Goal: Task Accomplishment & Management: Use online tool/utility

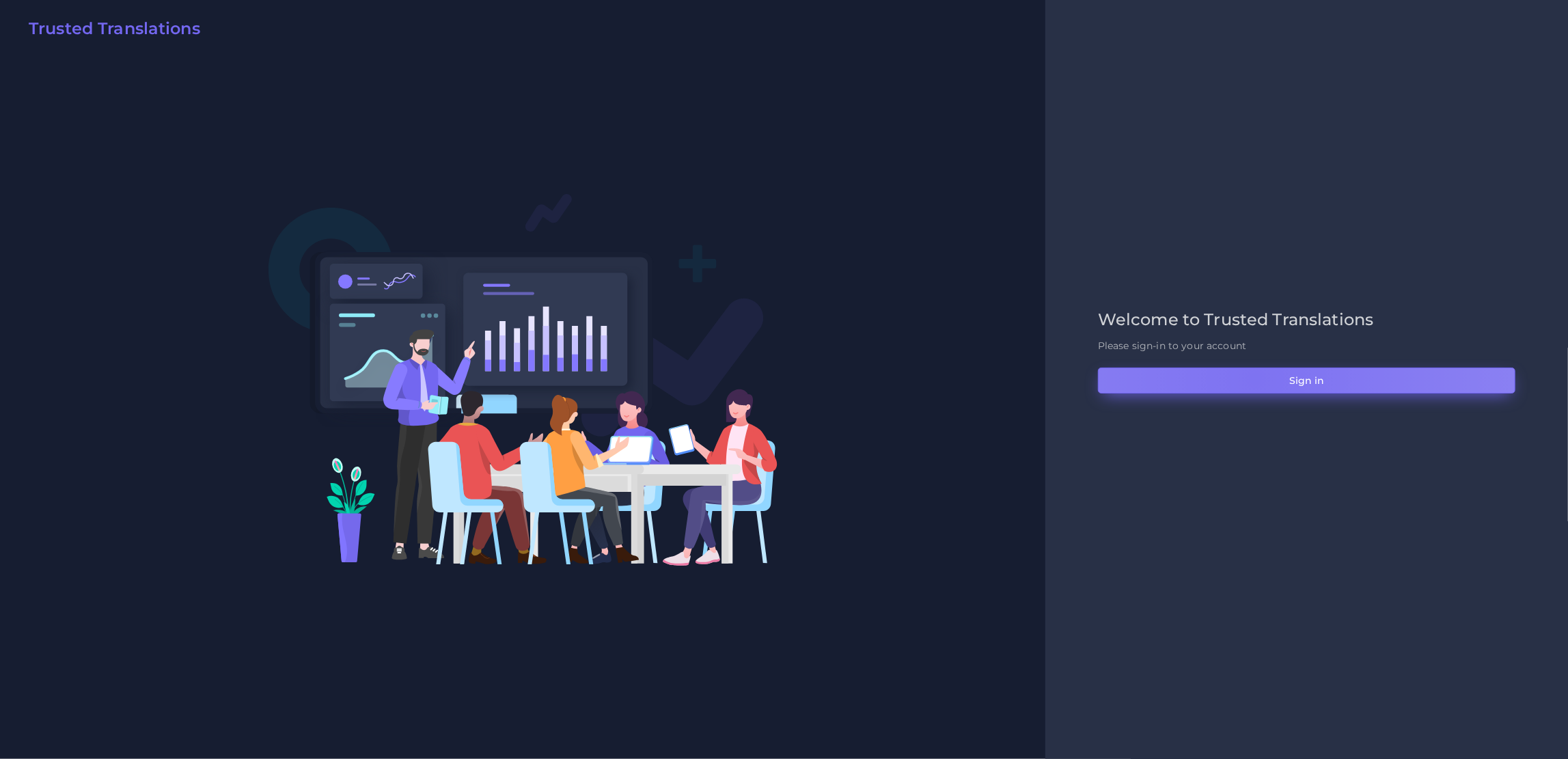
click at [1255, 378] on button "Sign in" at bounding box center [1306, 380] width 417 height 26
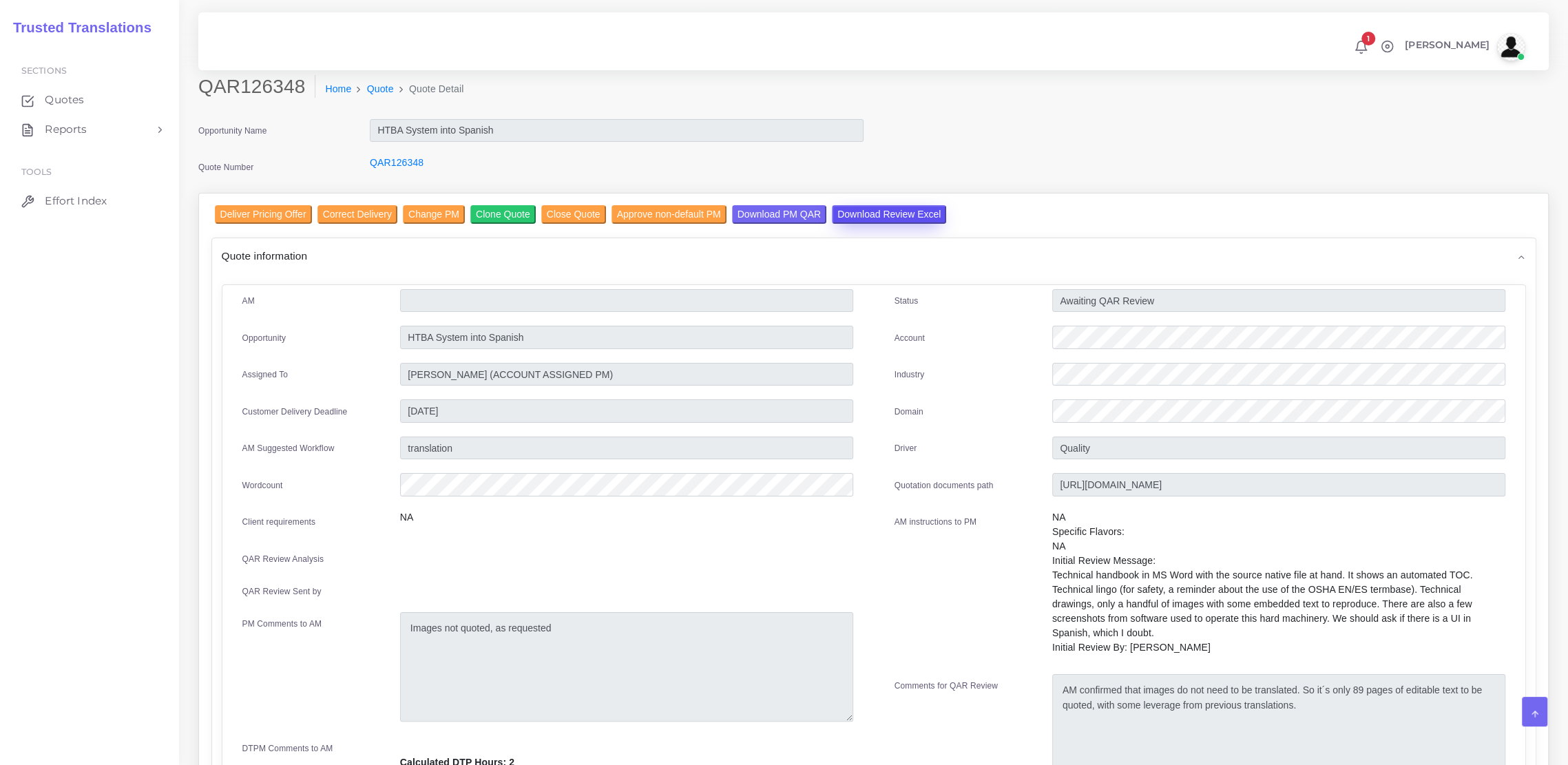
click at [919, 214] on input "Download Review Excel" at bounding box center [889, 214] width 114 height 19
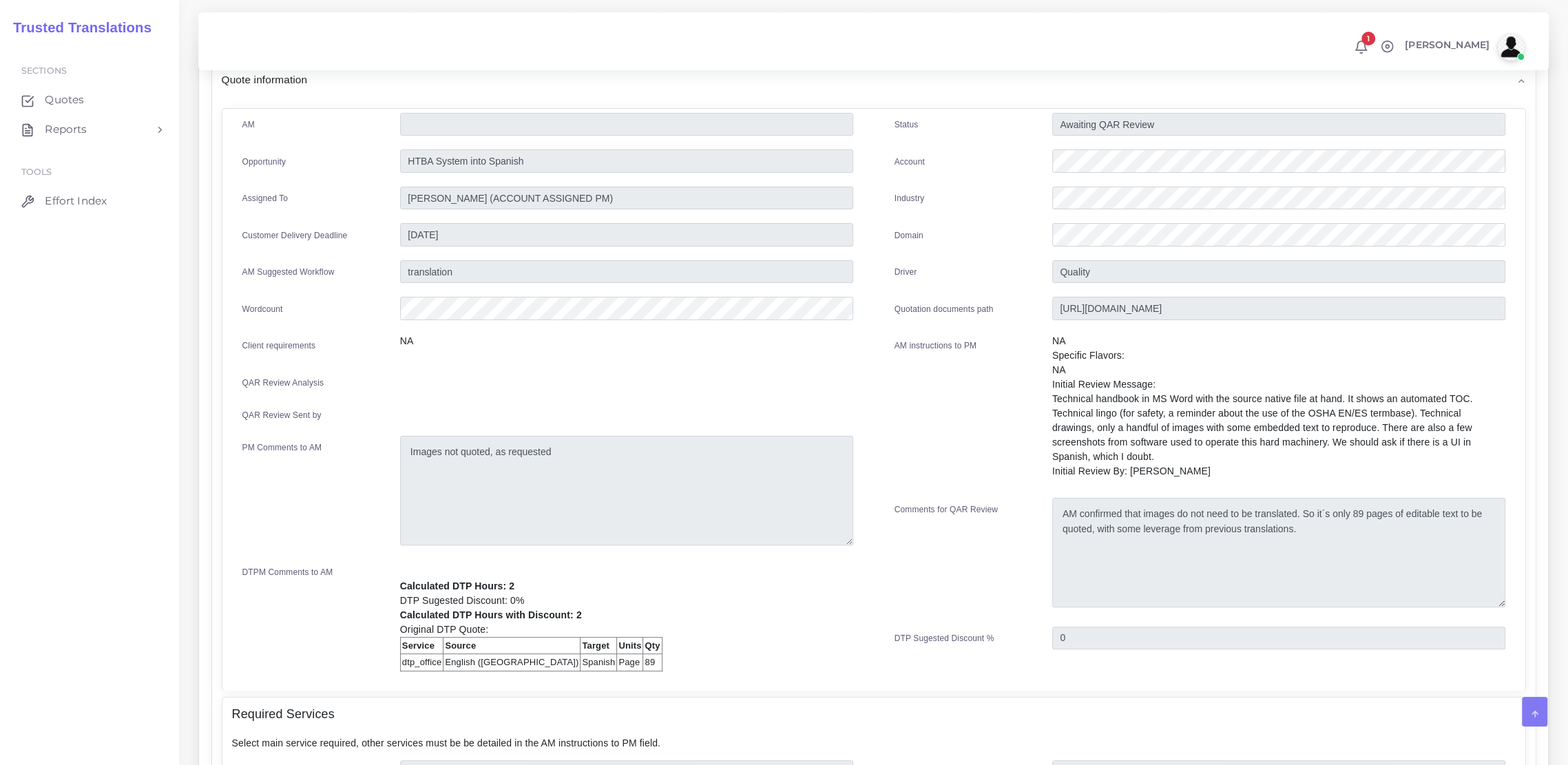
scroll to position [172, 0]
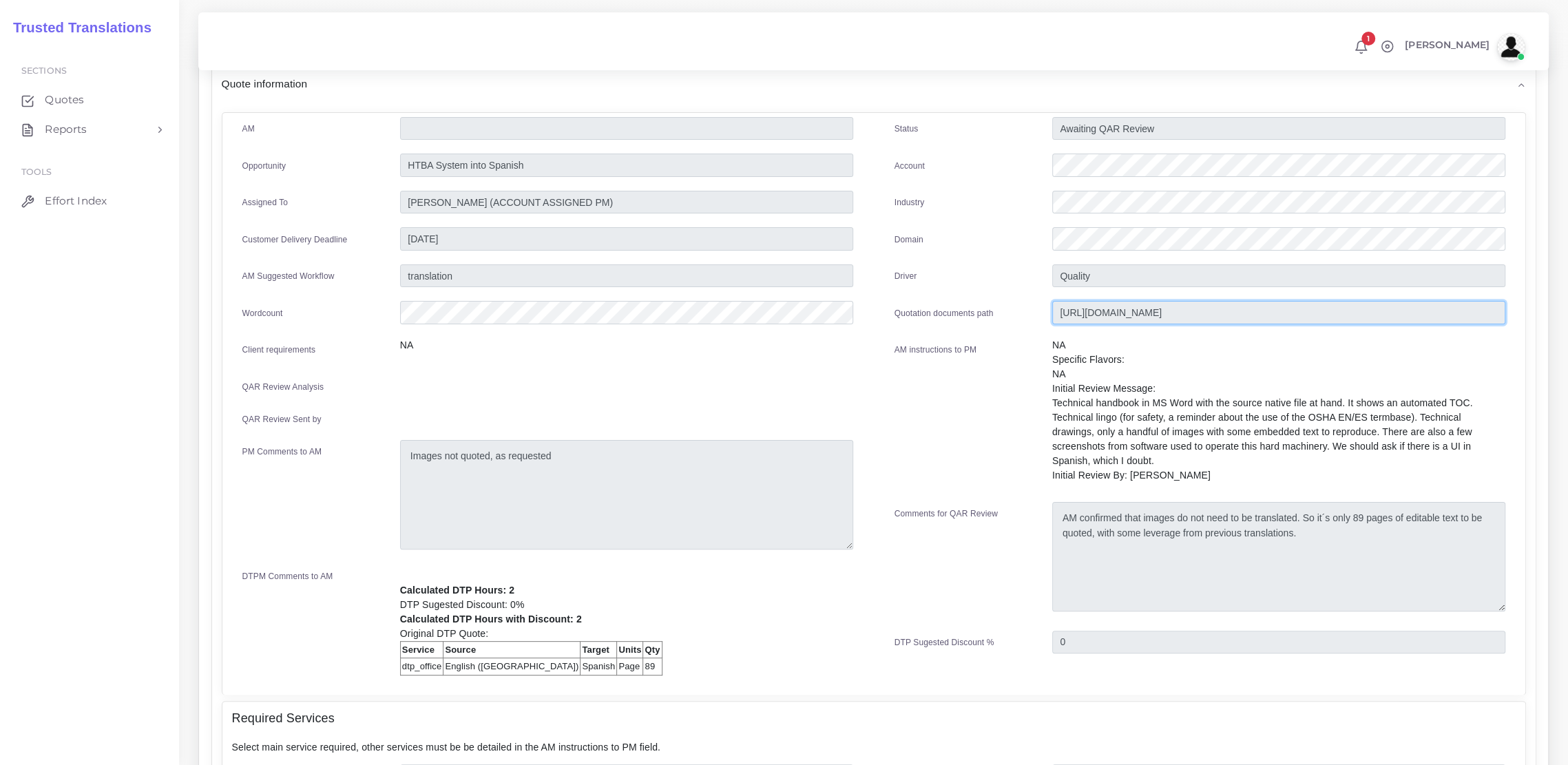
click at [1144, 309] on input "https://workdrive.zoho.com/fgoh3e43b1a1fe2124b65bedd7c3c51a0e040/teams/fgoh3e43…" at bounding box center [1279, 312] width 453 height 24
click at [1144, 309] on input "[URL][DOMAIN_NAME]" at bounding box center [1279, 312] width 453 height 24
drag, startPoint x: 1144, startPoint y: 309, endPoint x: 1162, endPoint y: 311, distance: 18.1
click at [1162, 311] on input "[URL][DOMAIN_NAME]" at bounding box center [1279, 312] width 453 height 24
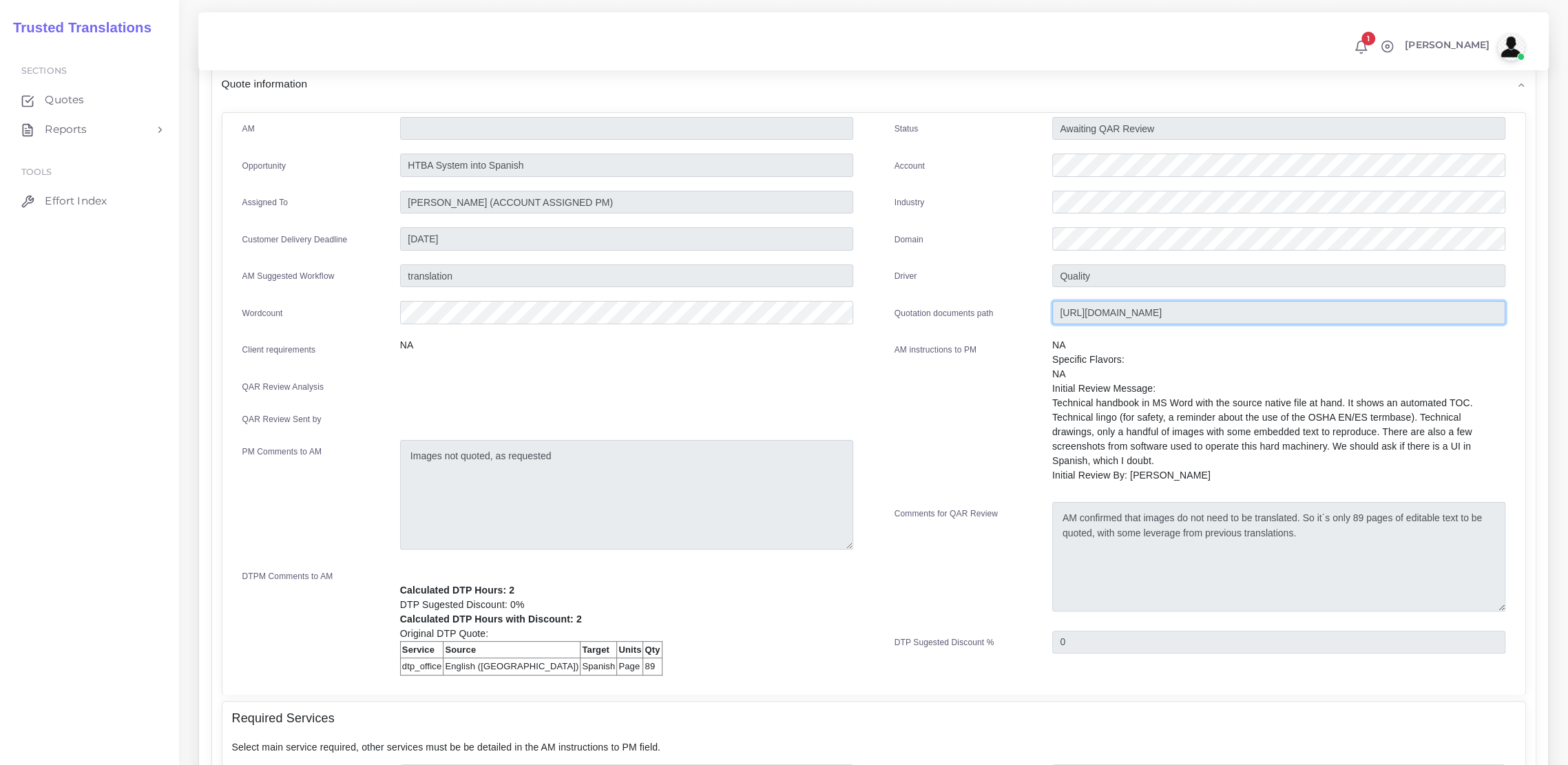
click at [1162, 311] on input "[URL][DOMAIN_NAME]" at bounding box center [1279, 312] width 453 height 24
click at [1153, 313] on input "[URL][DOMAIN_NAME]" at bounding box center [1279, 312] width 453 height 24
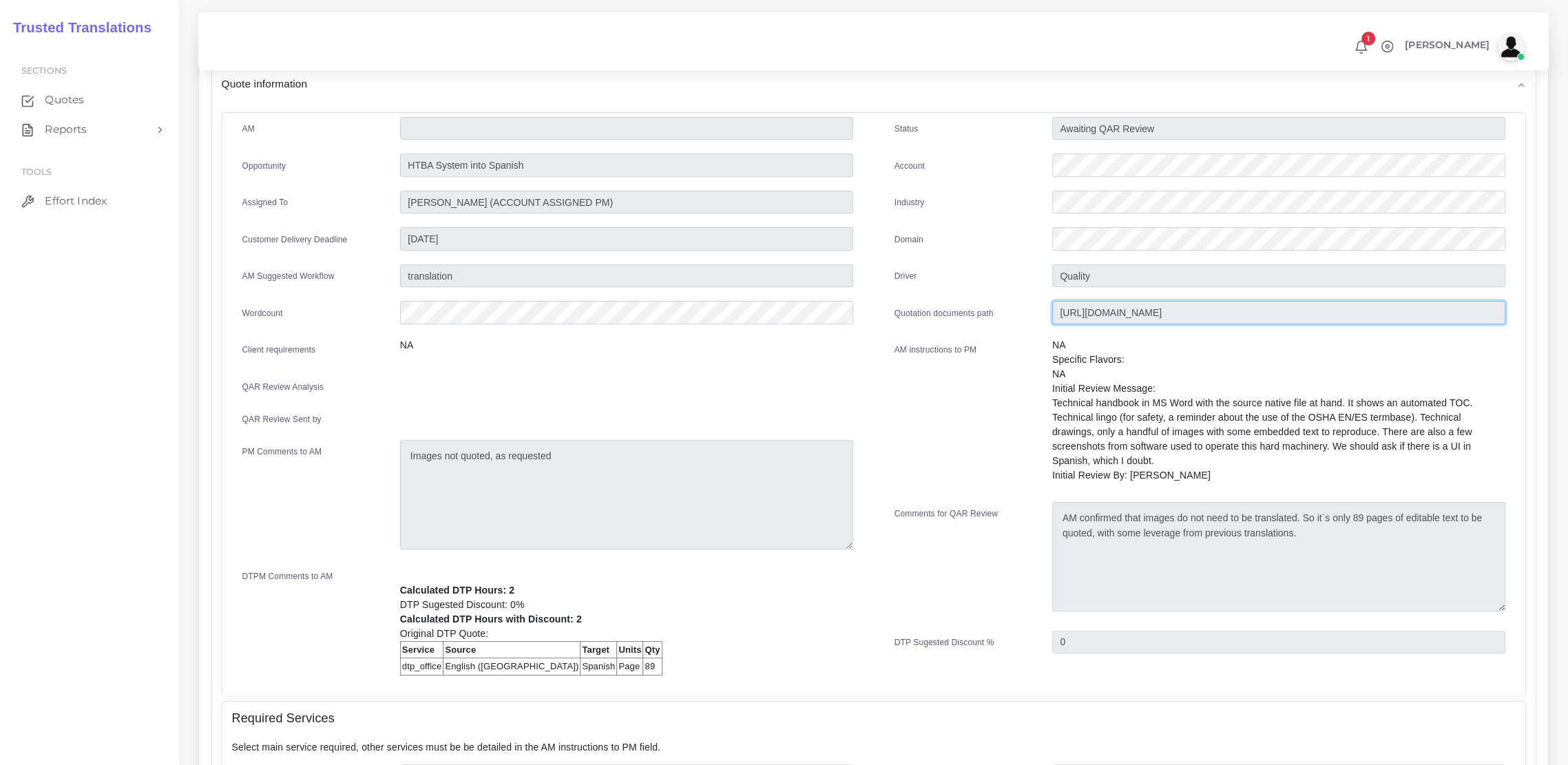
scroll to position [0, 522]
drag, startPoint x: 1057, startPoint y: 311, endPoint x: 1564, endPoint y: 313, distance: 507.0
click at [1564, 313] on div "QAR126348 Home Quote Quote Detail Opportunity Name HTBA System into Spanish Quo…" at bounding box center [873, 665] width 1389 height 1675
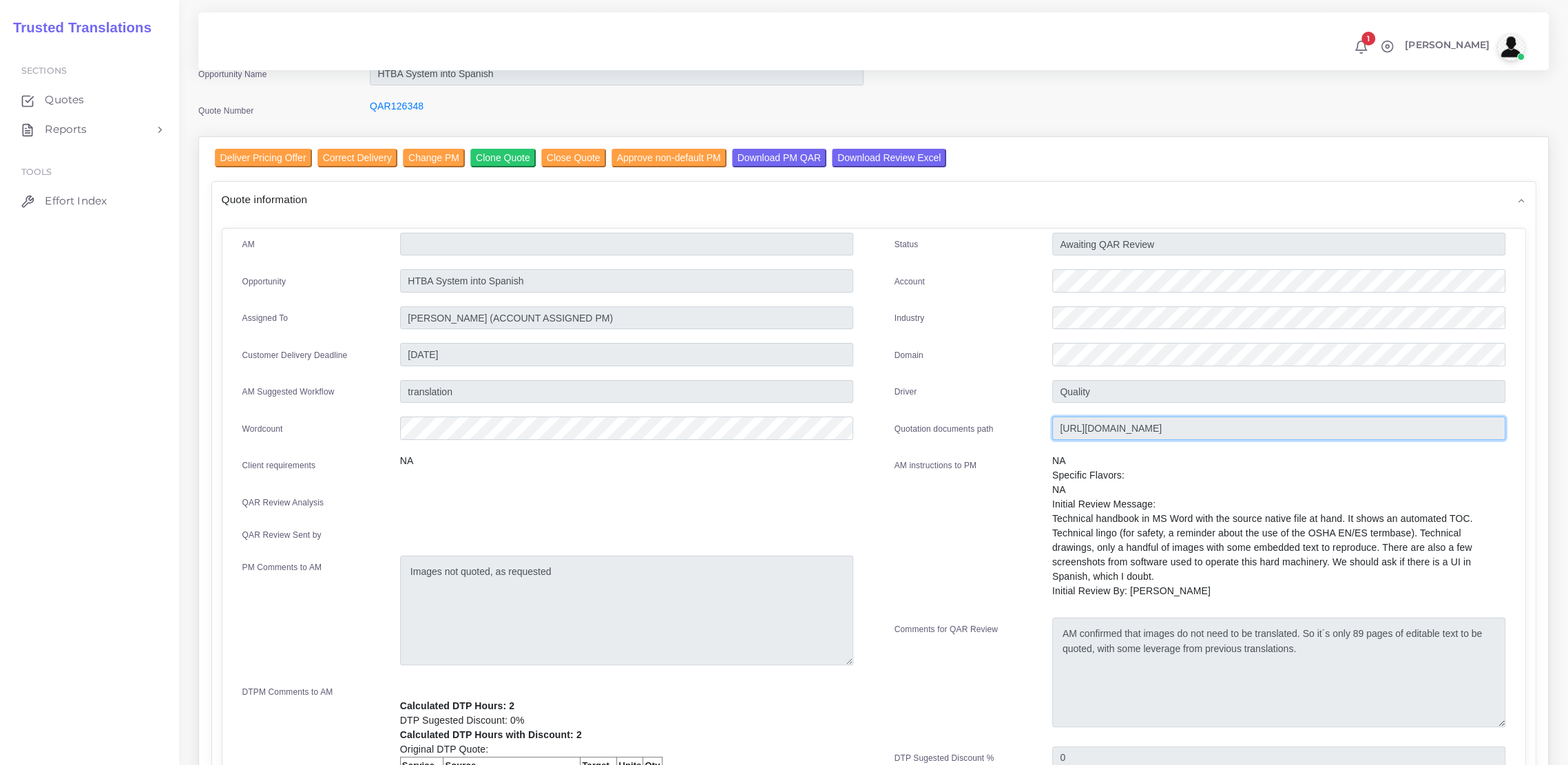
scroll to position [0, 0]
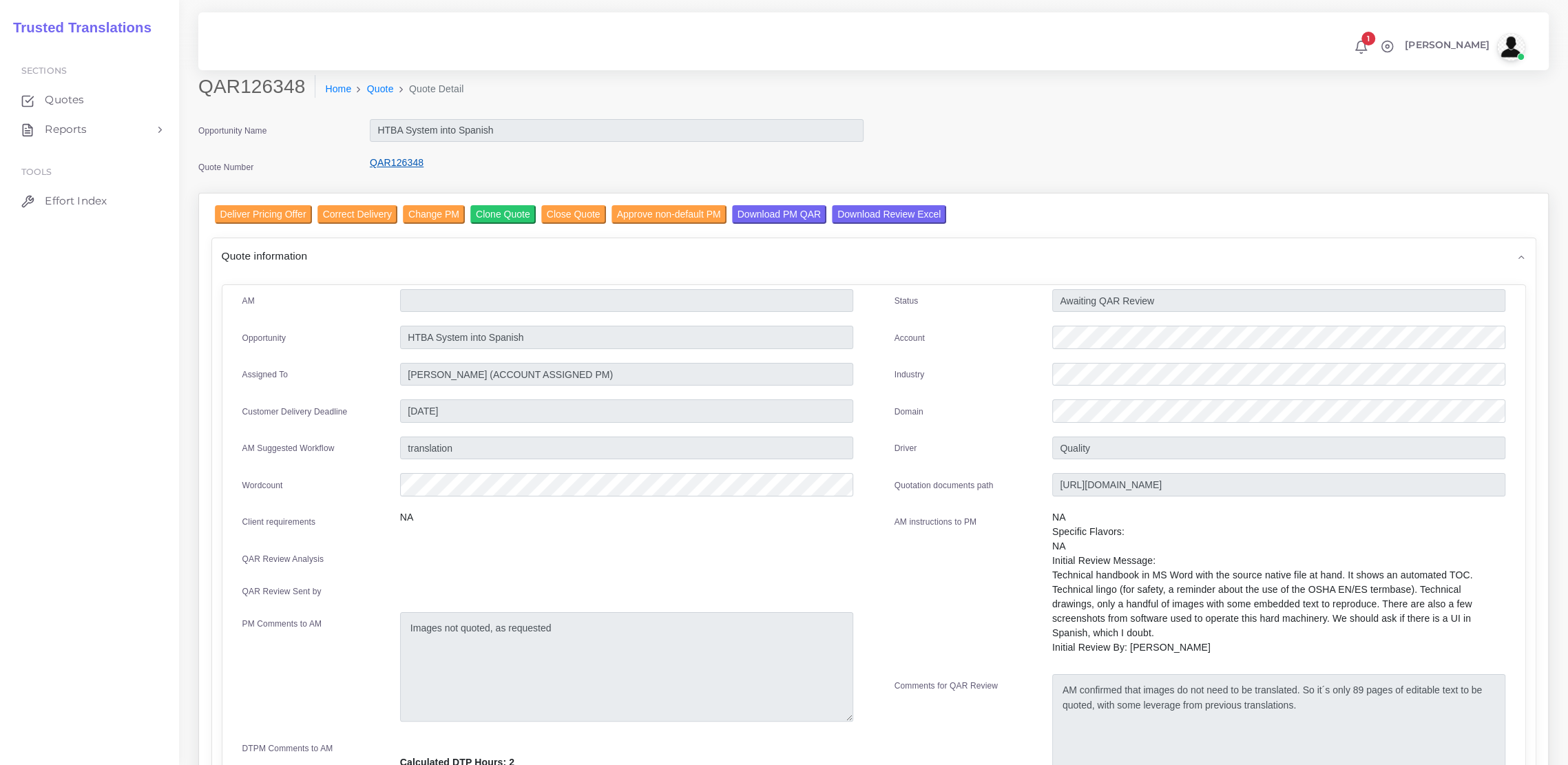
click at [386, 160] on link "QAR126348" at bounding box center [396, 162] width 53 height 11
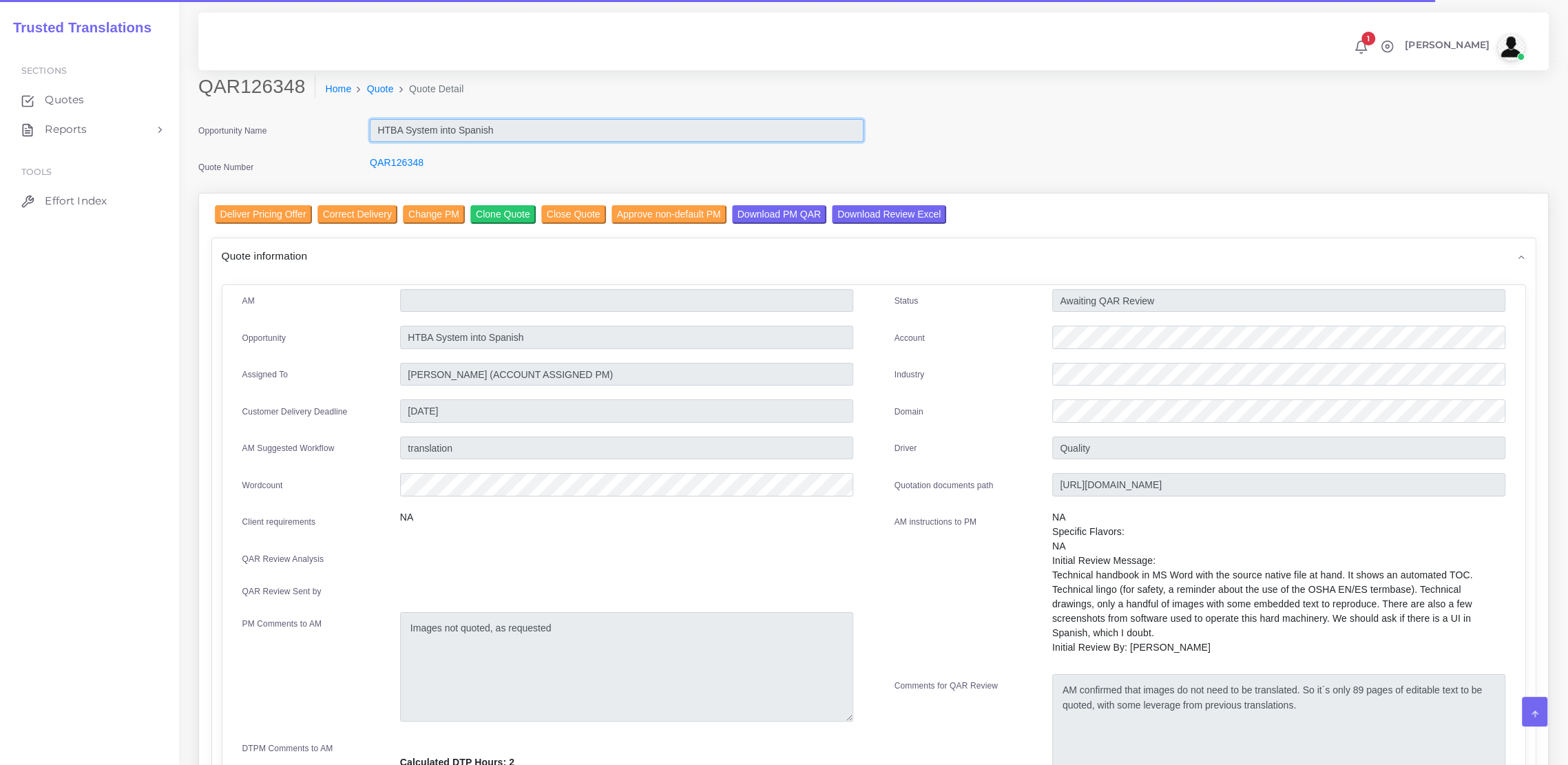
drag, startPoint x: 505, startPoint y: 130, endPoint x: 344, endPoint y: 128, distance: 161.0
click at [344, 128] on div "Opportunity Name HTBA System into Spanish" at bounding box center [531, 132] width 686 height 28
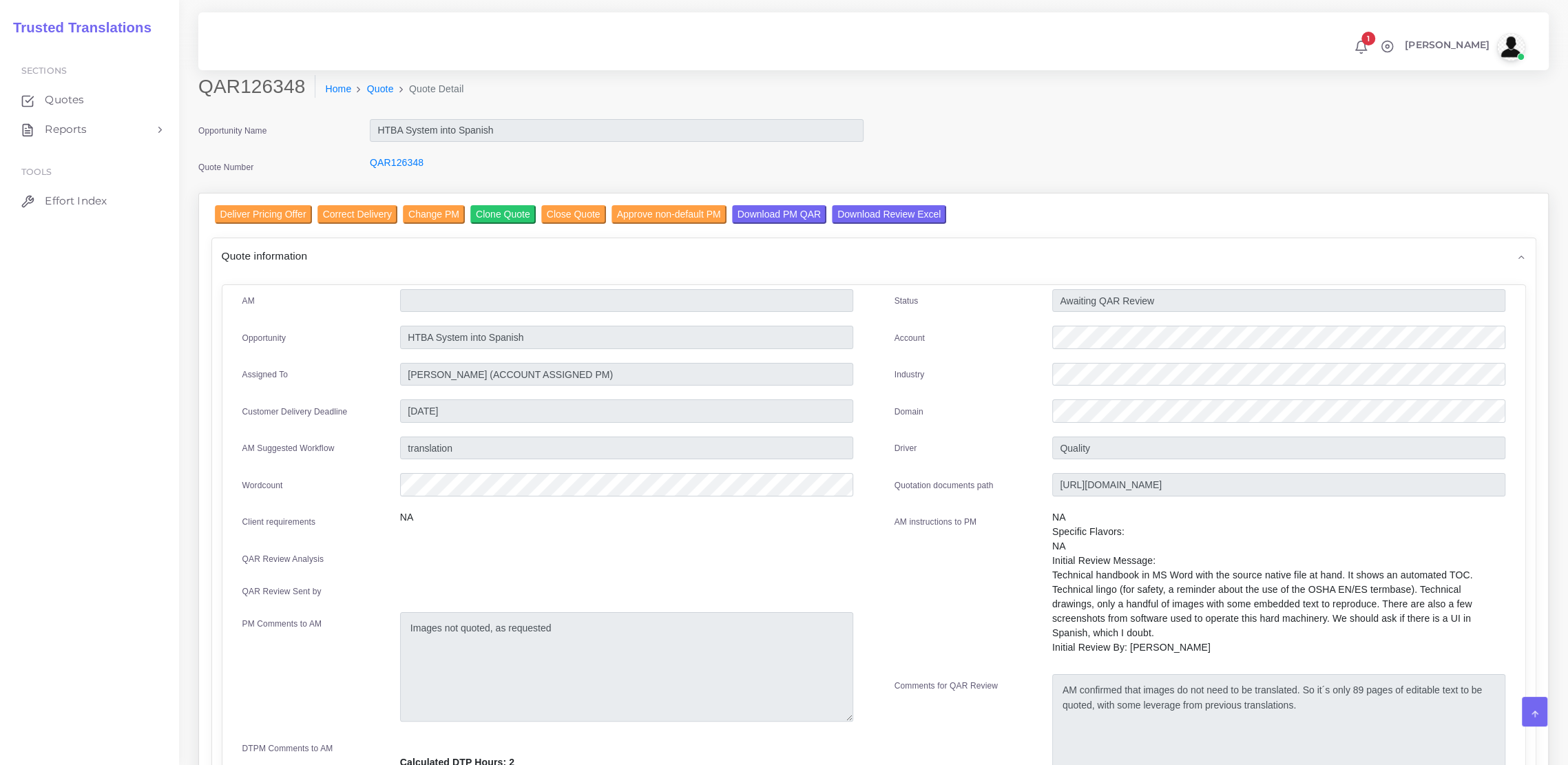
drag, startPoint x: 344, startPoint y: 128, endPoint x: 257, endPoint y: 83, distance: 97.9
click at [257, 83] on h2 "QAR126348" at bounding box center [257, 86] width 117 height 24
click at [255, 84] on h2 "QAR126348" at bounding box center [257, 86] width 117 height 24
copy h2 "QAR126348"
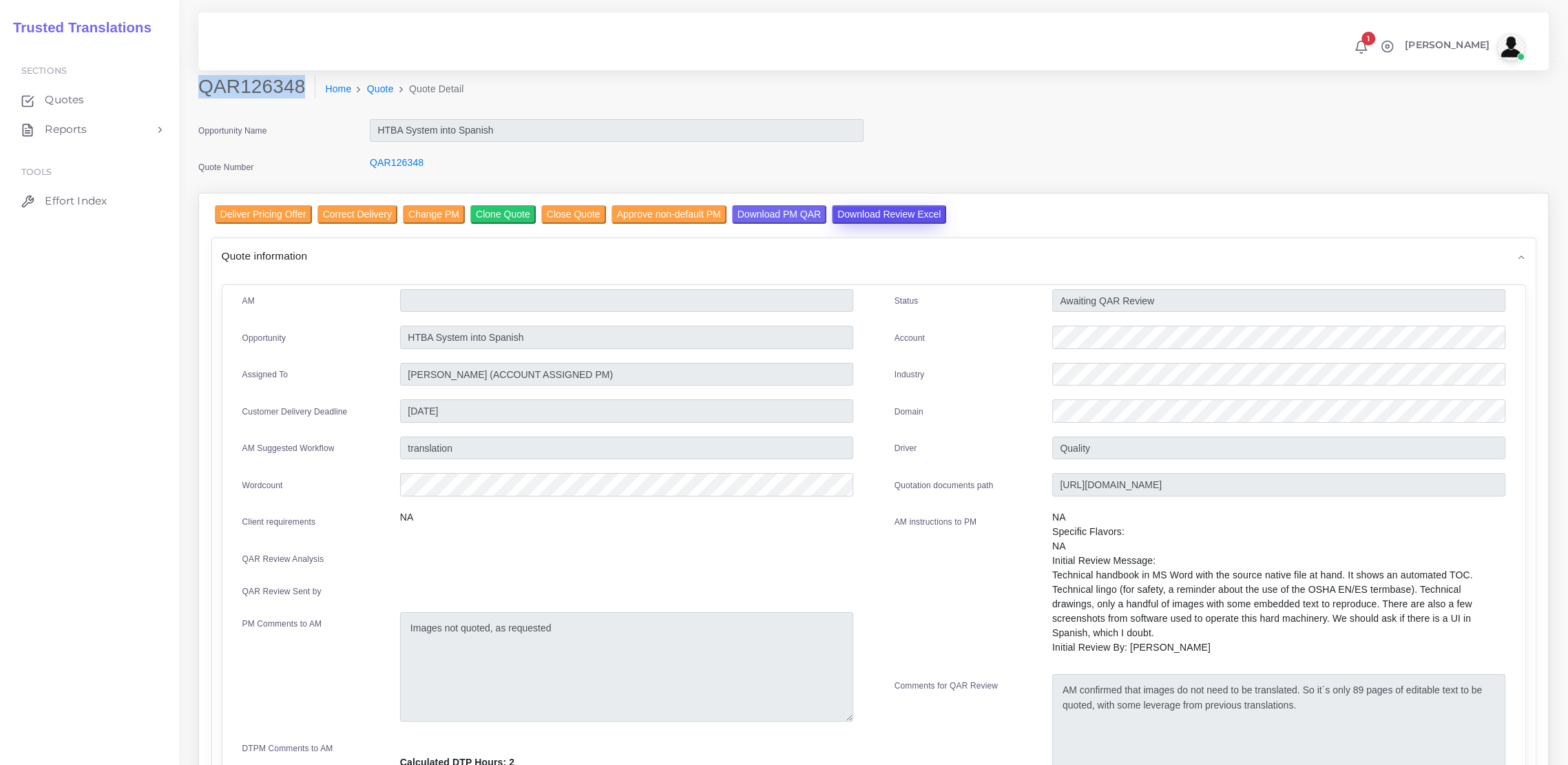
click at [887, 218] on input "Download Review Excel" at bounding box center [889, 214] width 114 height 19
click at [259, 214] on input "Deliver Pricing Offer" at bounding box center [263, 214] width 97 height 19
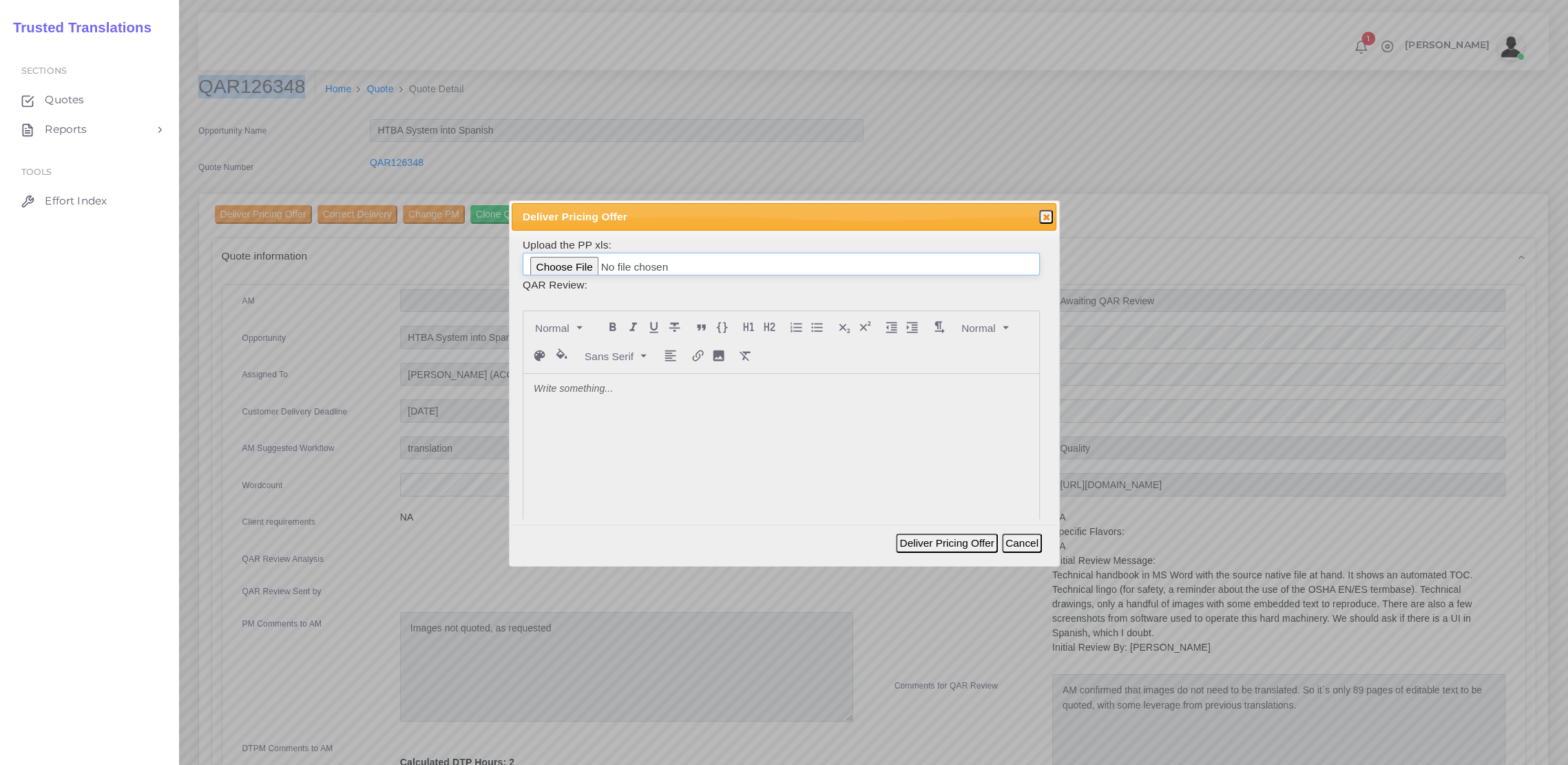
click at [562, 267] on input "file" at bounding box center [781, 264] width 517 height 24
type input "C:\fakepath\126348_Weir_Minerals_Mexico_review.xlsx"
click at [951, 542] on button "Deliver Pricing Offer" at bounding box center [947, 543] width 101 height 19
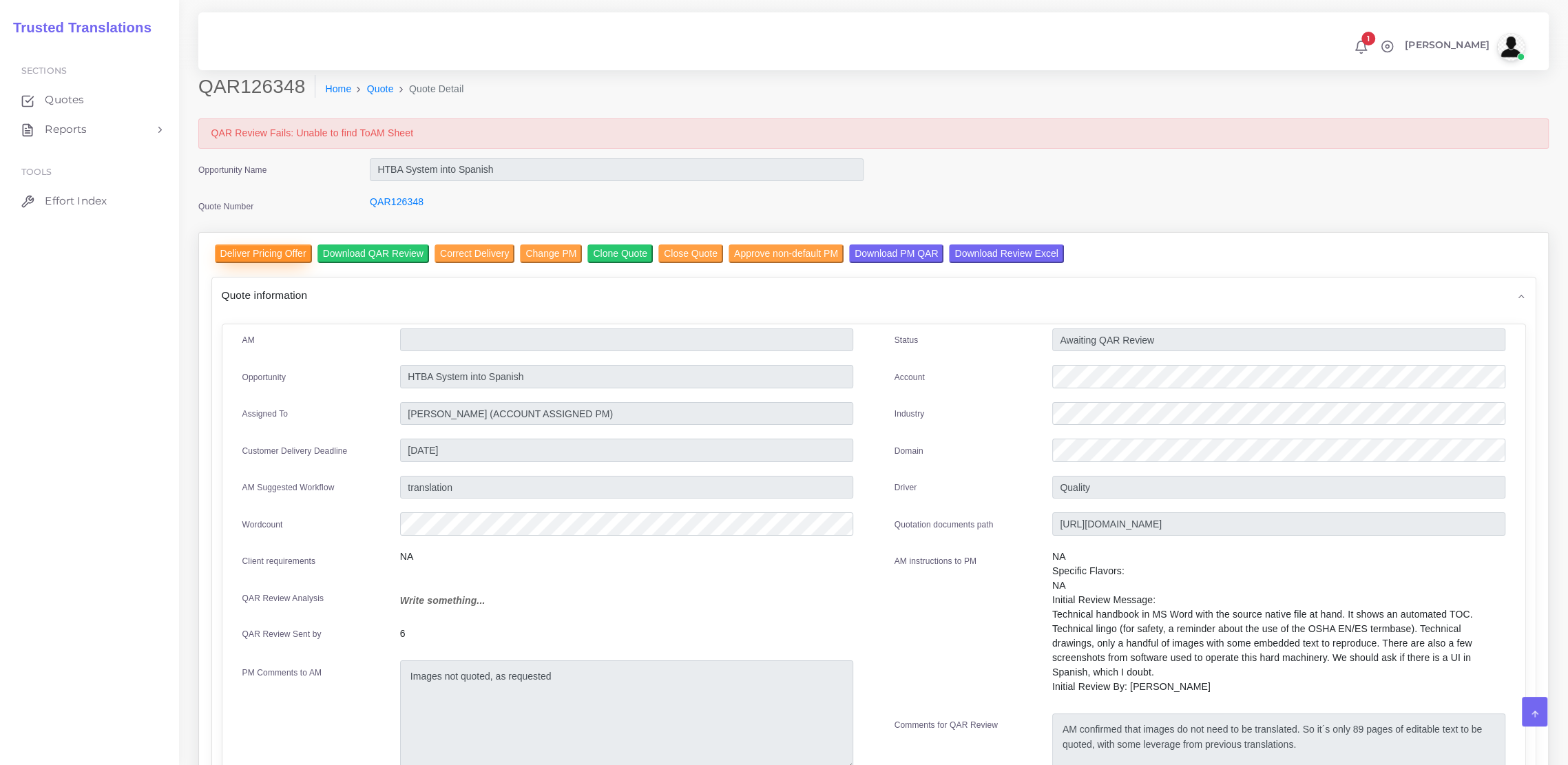
click at [272, 251] on input "Deliver Pricing Offer" at bounding box center [263, 254] width 97 height 19
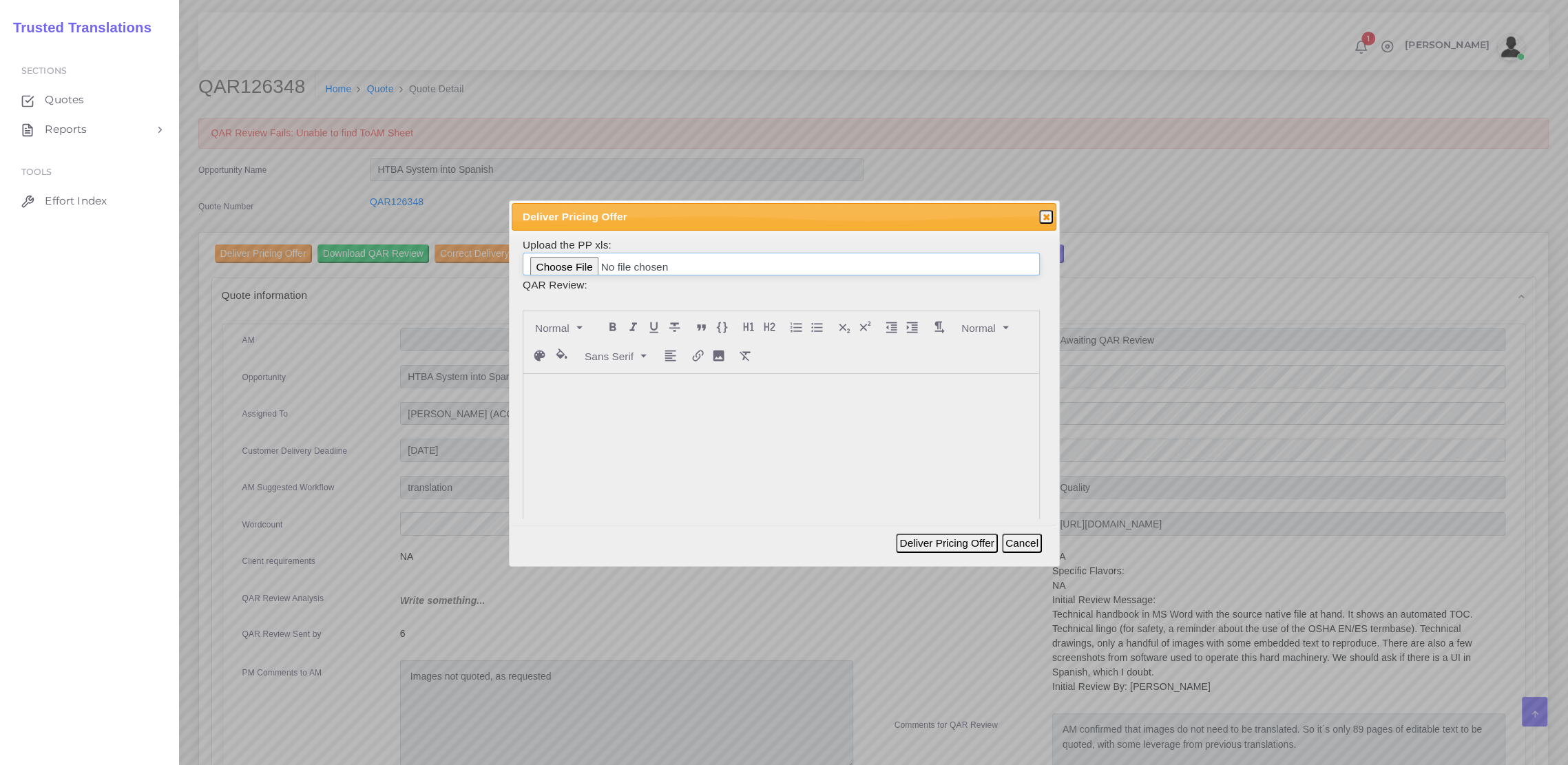
click at [581, 266] on input "file" at bounding box center [781, 264] width 517 height 24
type input "C:\fakepath\126348_Weir_Minerals_Mexico_review.xlsx"
click at [942, 541] on button "Deliver Pricing Offer" at bounding box center [947, 543] width 101 height 19
